Goal: Navigation & Orientation: Understand site structure

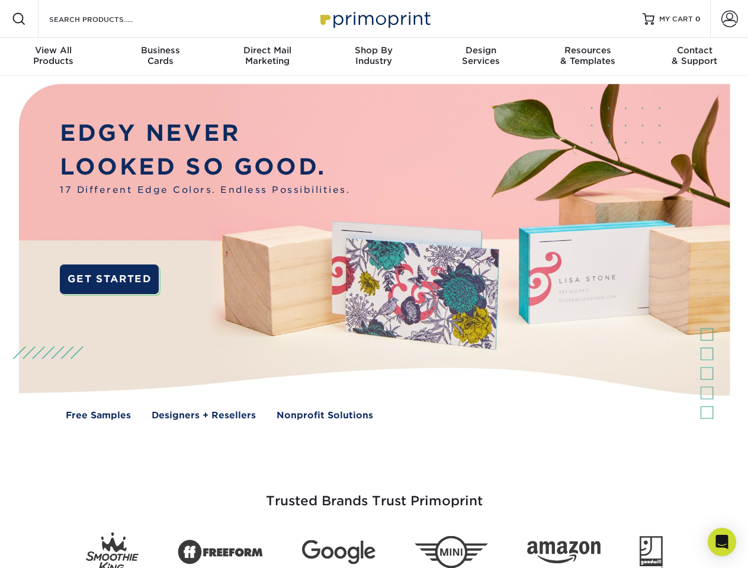
click at [374, 284] on img at bounding box center [374, 261] width 740 height 370
click at [19, 19] on span at bounding box center [19, 19] width 14 height 14
click at [729, 19] on span at bounding box center [729, 19] width 17 height 17
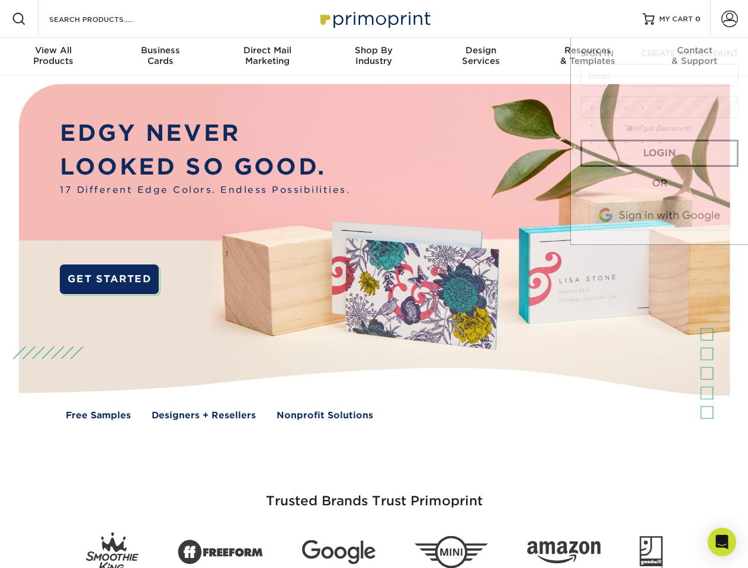
click at [53, 57] on div "View All Products" at bounding box center [53, 55] width 107 height 21
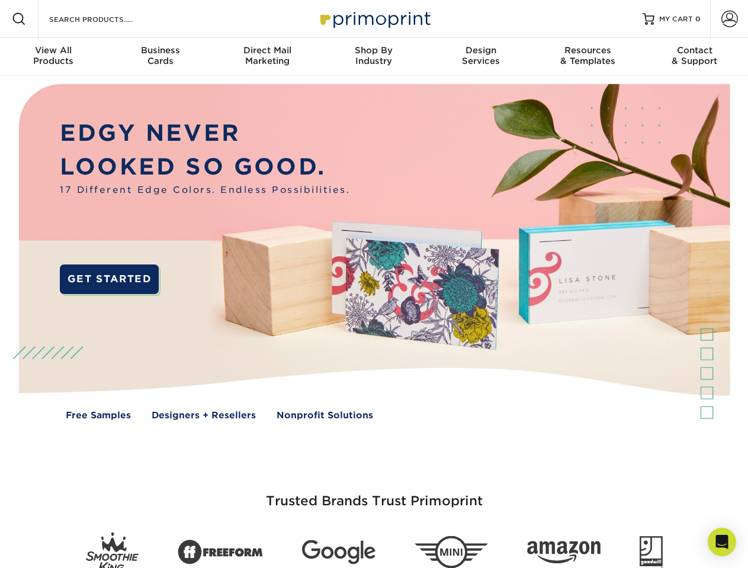
click at [160, 57] on div "Business Cards" at bounding box center [160, 55] width 107 height 21
click at [267, 57] on div "Direct Mail Marketing" at bounding box center [267, 55] width 107 height 21
click at [374, 57] on div "Shop By Industry" at bounding box center [373, 55] width 107 height 21
click at [481, 57] on div "Design Services" at bounding box center [480, 55] width 107 height 21
click at [587, 57] on div "Resources & Templates" at bounding box center [587, 55] width 107 height 21
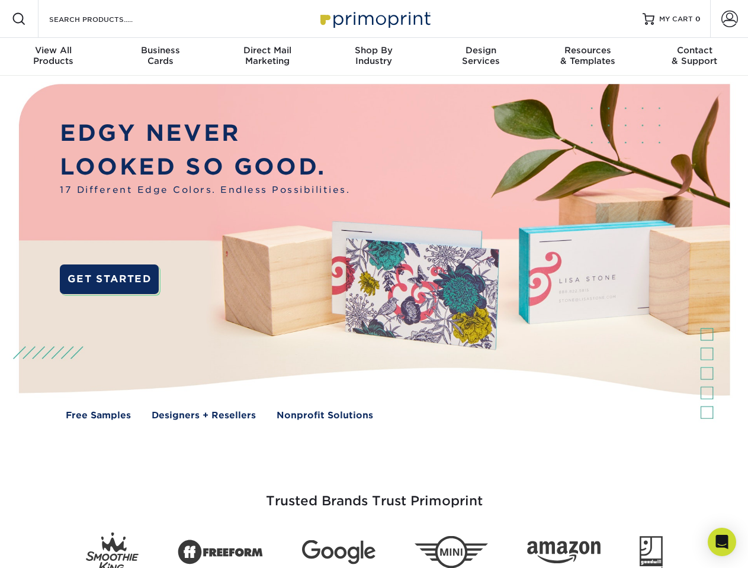
click at [694, 57] on div "Contact & Support" at bounding box center [694, 55] width 107 height 21
